Goal: Task Accomplishment & Management: Manage account settings

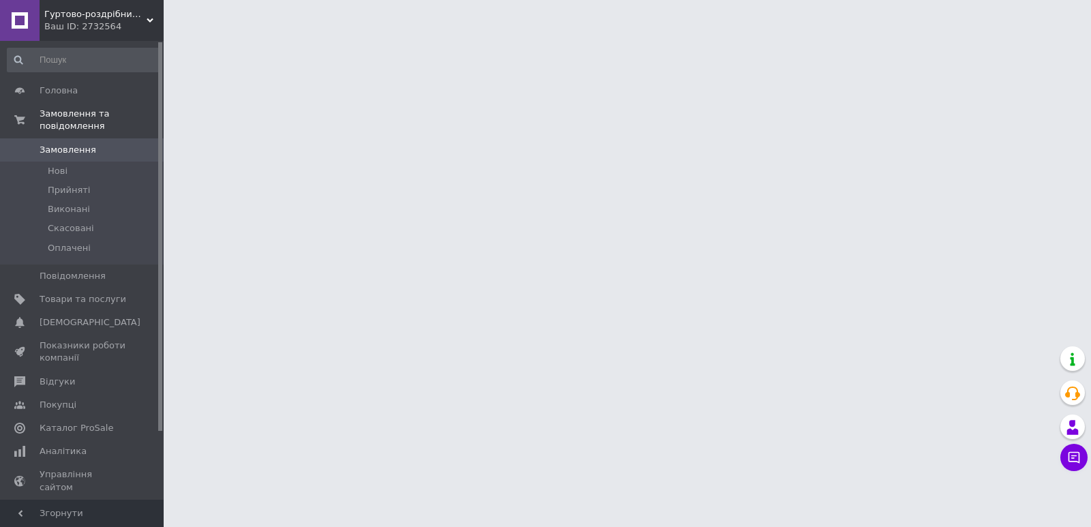
click at [97, 21] on div "Ваш ID: 2732564" at bounding box center [103, 26] width 119 height 12
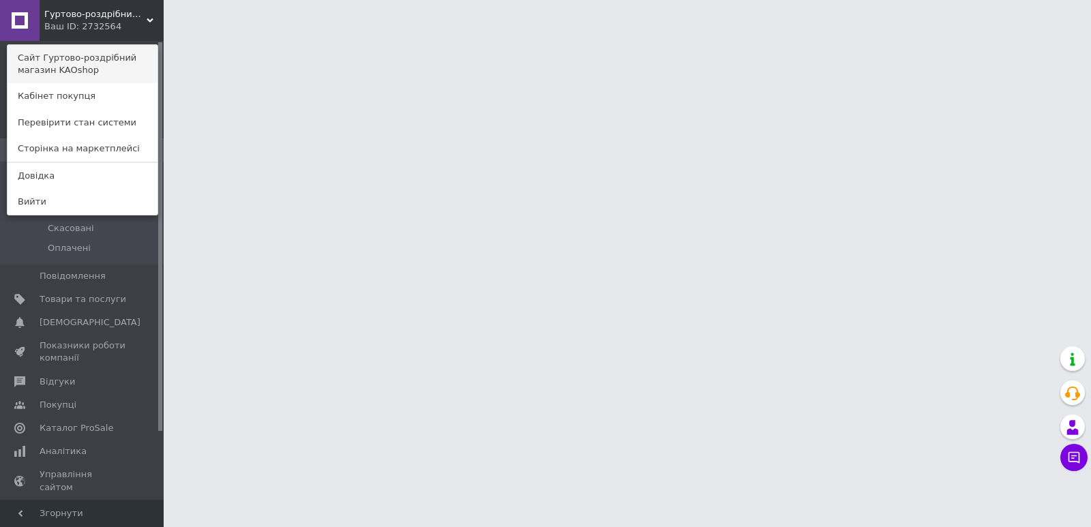
click at [101, 57] on link "Сайт Гуртово-роздрібний магазин KAOshop" at bounding box center [83, 64] width 150 height 38
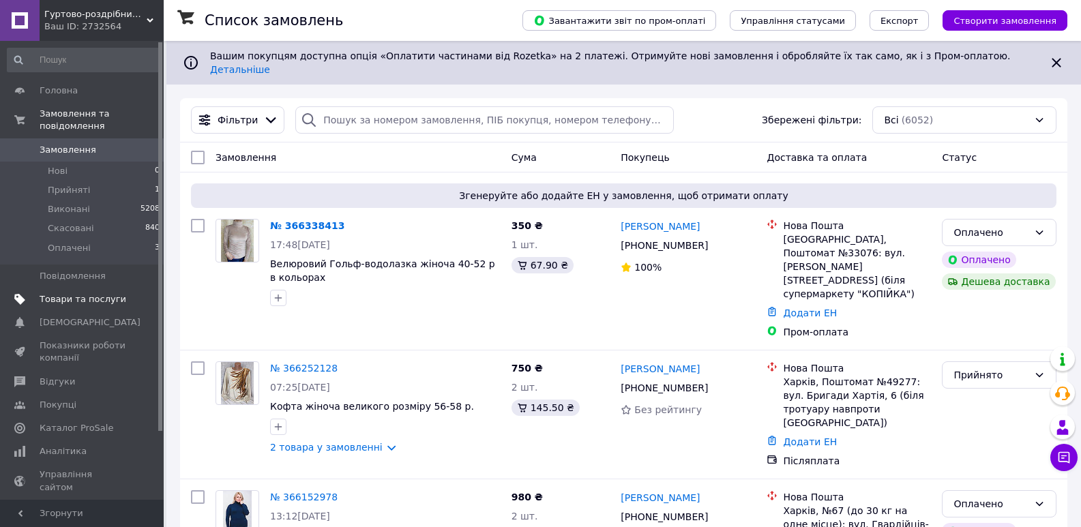
click at [114, 288] on link "Товари та послуги" at bounding box center [84, 299] width 168 height 23
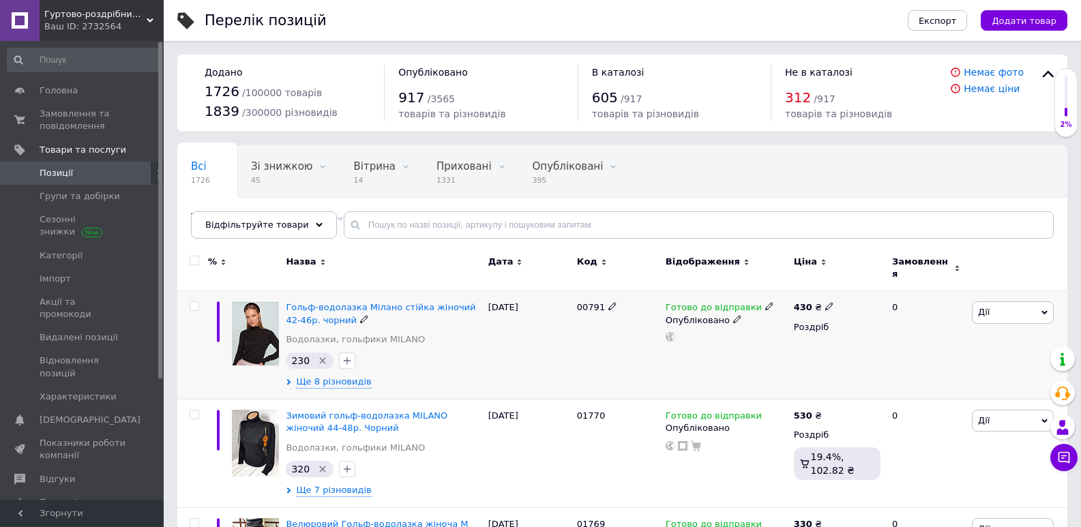
click at [608, 301] on span at bounding box center [612, 306] width 8 height 10
drag, startPoint x: 605, startPoint y: 304, endPoint x: 582, endPoint y: 303, distance: 23.9
click at [582, 303] on input "00791" at bounding box center [613, 307] width 80 height 20
type input "01771"
click at [604, 355] on div "01771" at bounding box center [617, 345] width 89 height 108
